Goal: Use online tool/utility: Utilize a website feature to perform a specific function

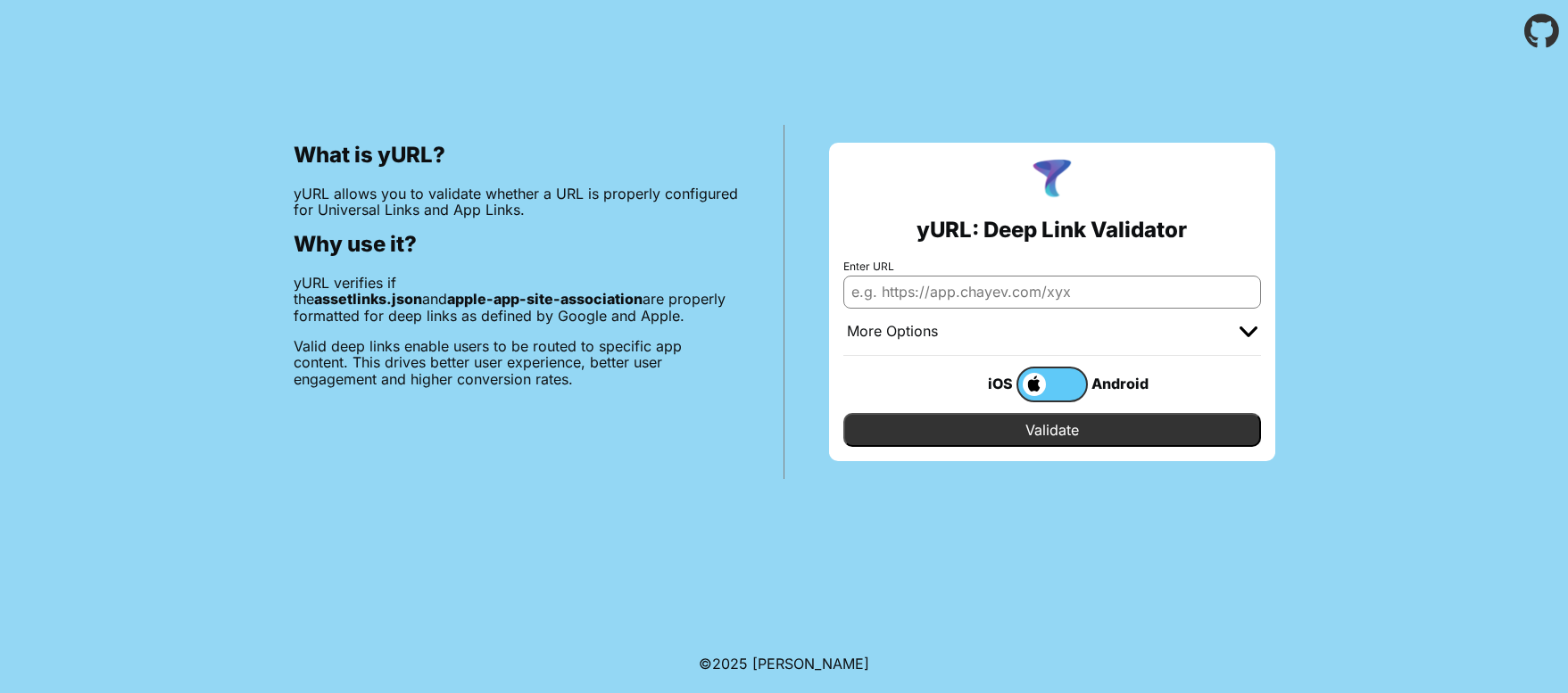
click at [945, 301] on input "Enter URL" at bounding box center [1052, 292] width 418 height 32
paste input "[URL][DOMAIN_NAME]"
drag, startPoint x: 981, startPoint y: 296, endPoint x: 1047, endPoint y: 337, distance: 77.7
click at [1047, 337] on form "Enter URL [URL][DOMAIN_NAME] More Options Apple App Prefix Bundle Identifier iO…" at bounding box center [1052, 354] width 418 height 187
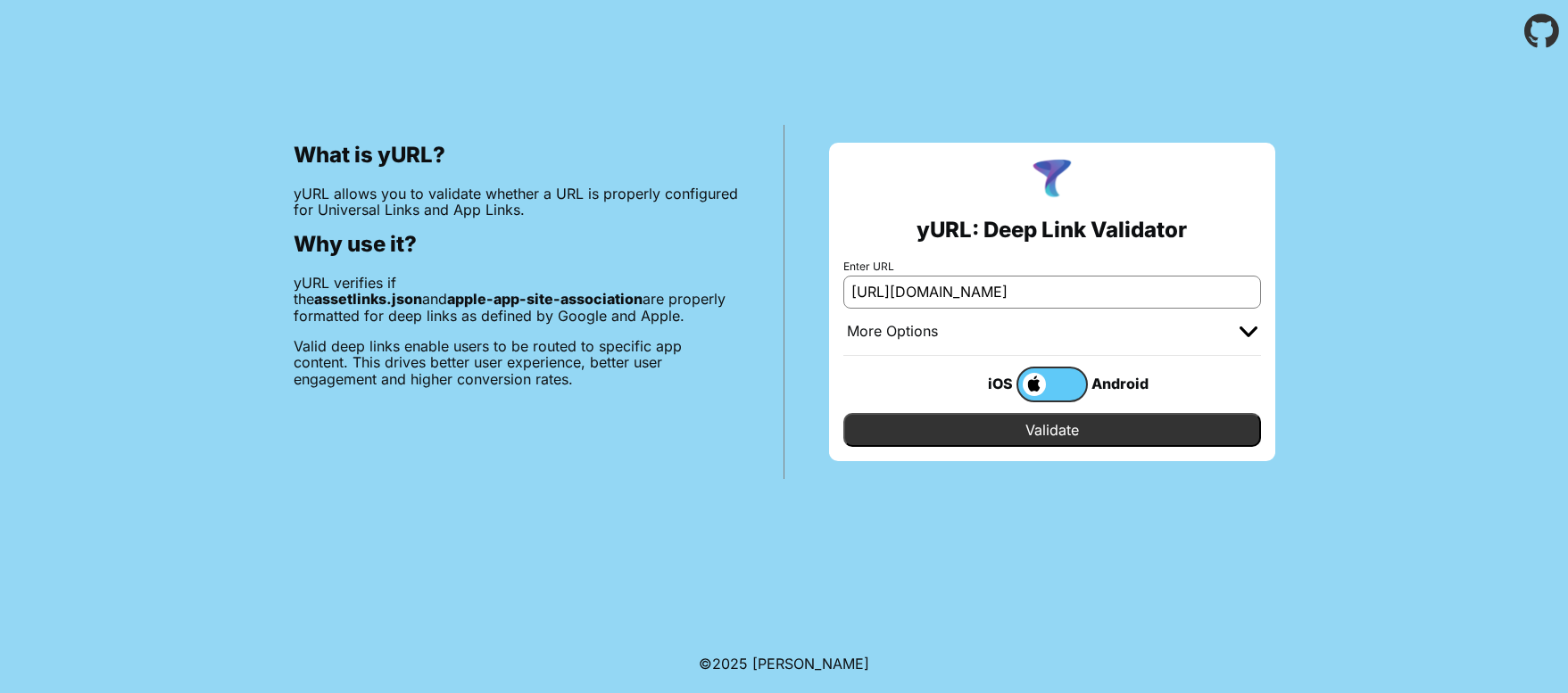
scroll to position [0, 0]
type input "[URL][DOMAIN_NAME]"
click at [1053, 424] on input "Validate" at bounding box center [1052, 430] width 418 height 34
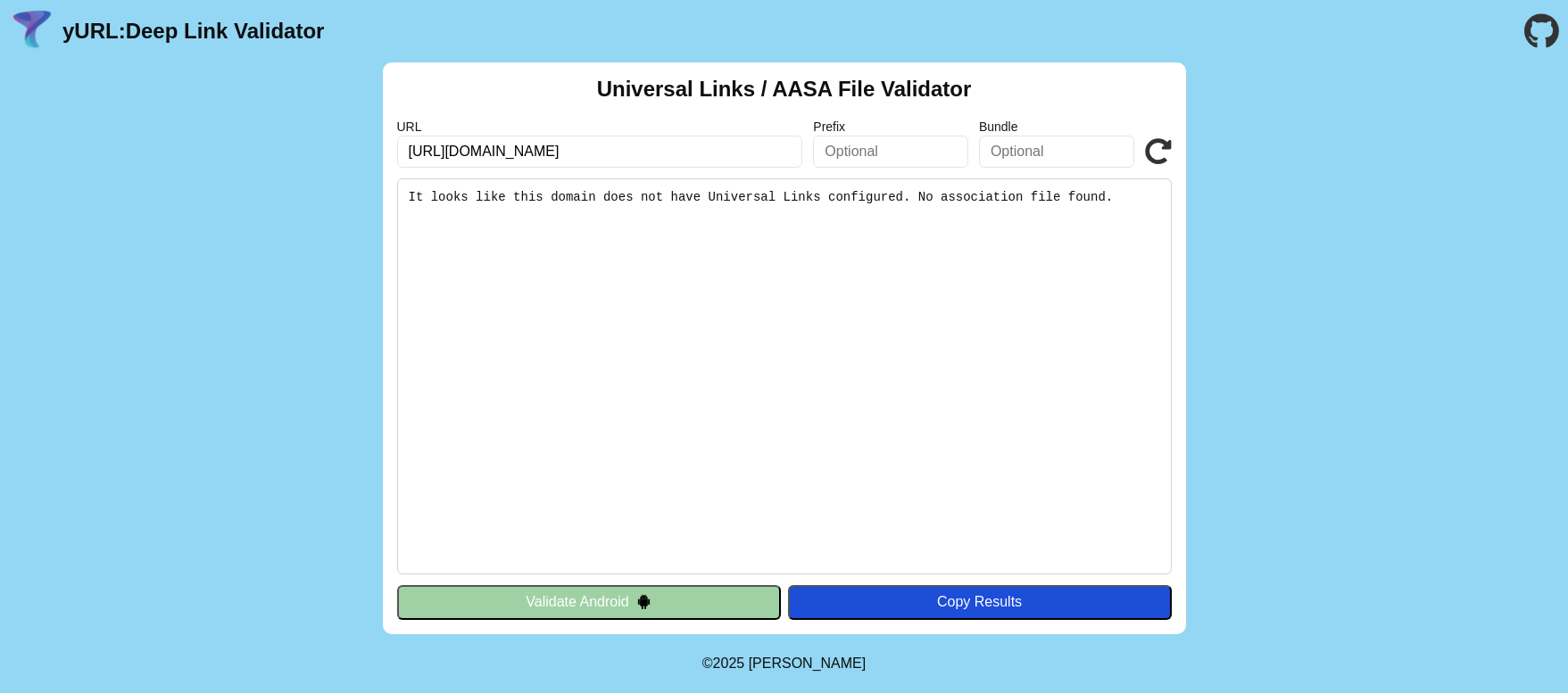
click at [868, 153] on input "text" at bounding box center [891, 151] width 156 height 32
click at [1044, 142] on input "text" at bounding box center [1057, 151] width 156 height 32
